Goal: Information Seeking & Learning: Learn about a topic

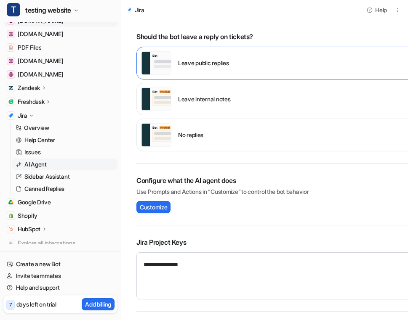
scroll to position [138, 0]
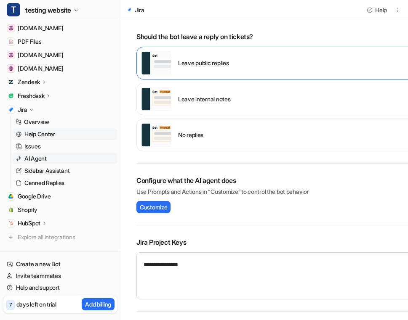
click at [52, 132] on p "Help Center" at bounding box center [39, 134] width 31 height 8
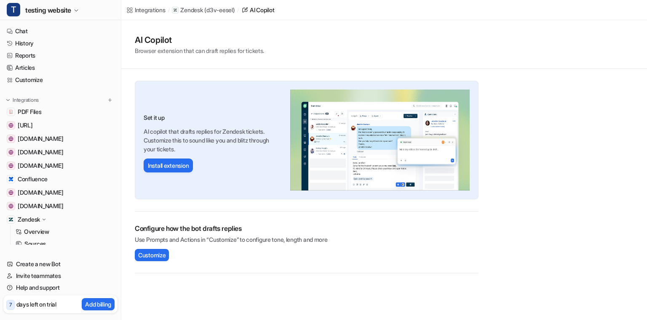
scroll to position [115, 0]
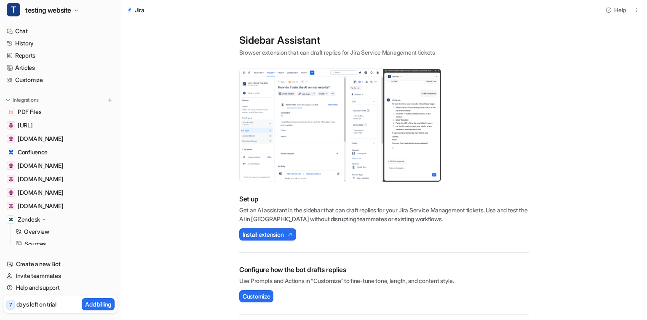
scroll to position [219, 0]
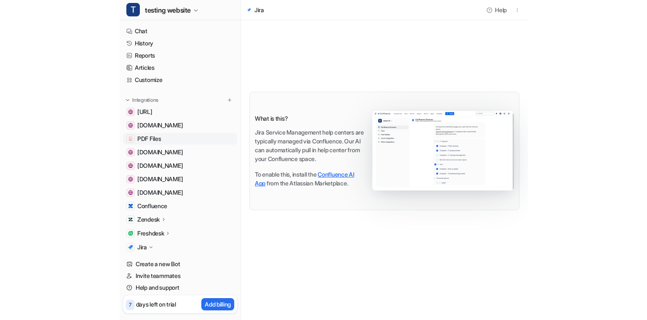
scroll to position [153, 0]
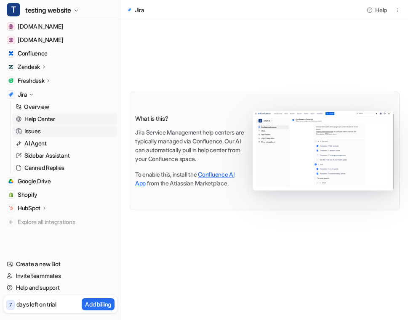
click at [36, 130] on p "Issues" at bounding box center [32, 131] width 16 height 8
click at [36, 141] on p "AI Agent" at bounding box center [35, 143] width 22 height 8
click at [36, 155] on p "Sidebar Assistant" at bounding box center [46, 156] width 45 height 8
click at [36, 166] on p "Canned Replies" at bounding box center [44, 168] width 40 height 8
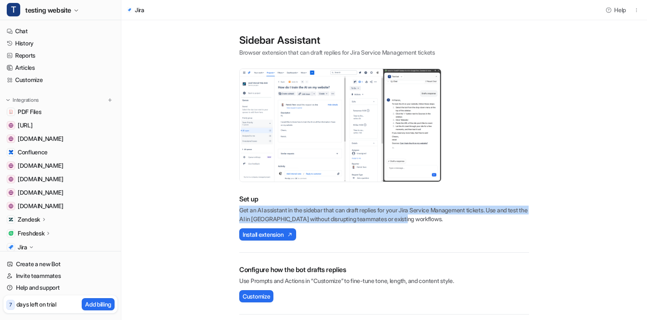
drag, startPoint x: 430, startPoint y: 218, endPoint x: 239, endPoint y: 208, distance: 191.0
click at [239, 208] on p "Get an AI assistant in the sidebar that can draft replies for your Jira Service…" at bounding box center [384, 215] width 290 height 18
copy p "Get an AI assistant in the sidebar that can draft replies for your Jira Service…"
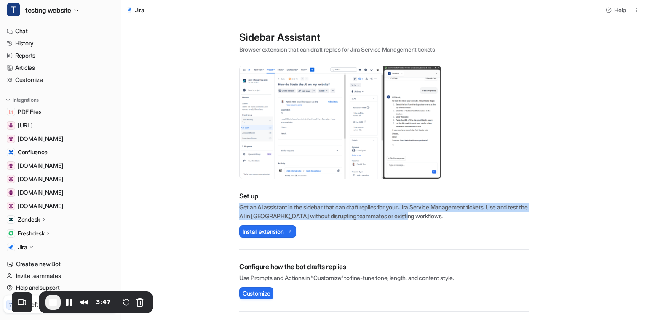
click at [130, 208] on main "Sidebar Assistant Browser extension that can draft replies for Jira Service Man…" at bounding box center [383, 168] width 525 height 303
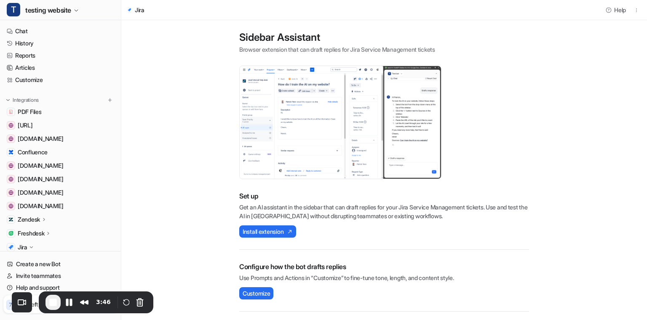
click at [197, 189] on main "Sidebar Assistant Browser extension that can draft replies for Jira Service Man…" at bounding box center [383, 168] width 525 height 303
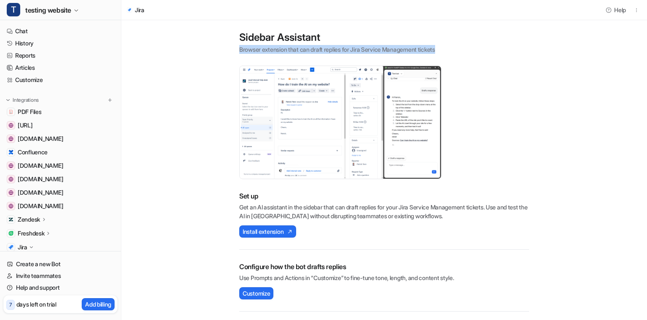
drag, startPoint x: 239, startPoint y: 49, endPoint x: 448, endPoint y: 52, distance: 208.4
click at [408, 52] on p "Browser extension that can draft replies for Jira Service Management tickets" at bounding box center [384, 49] width 290 height 9
copy p "Browser extension that can draft replies for Jira Service Management tickets"
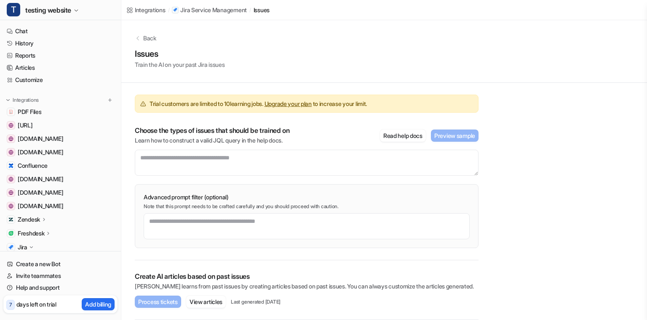
scroll to position [66, 0]
